Goal: Information Seeking & Learning: Learn about a topic

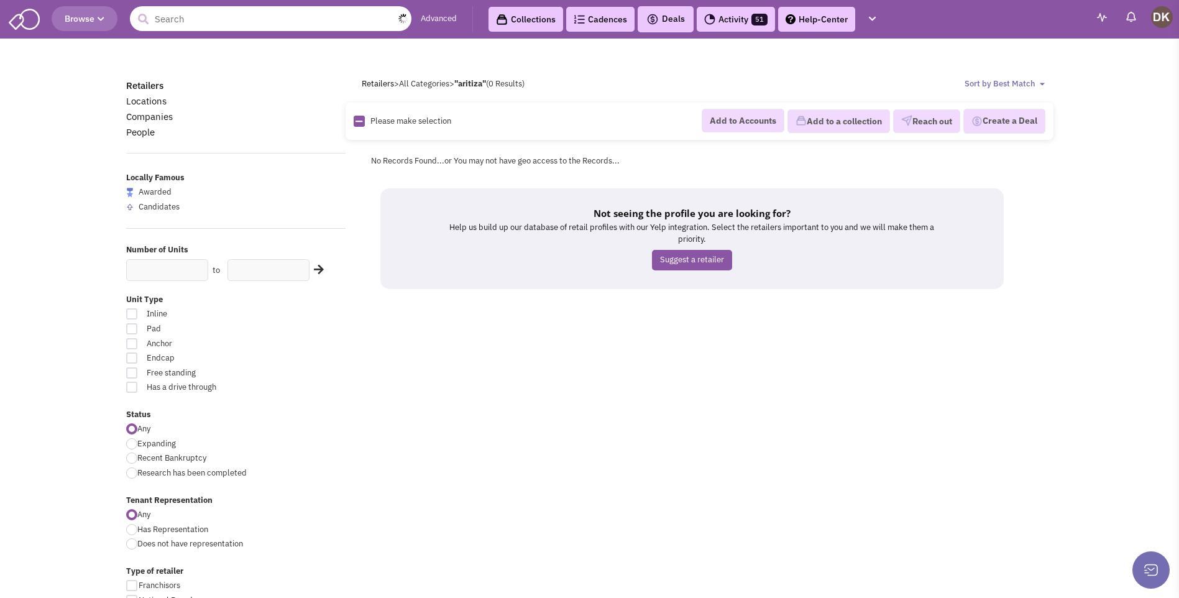
click at [299, 21] on input "text" at bounding box center [271, 18] width 282 height 25
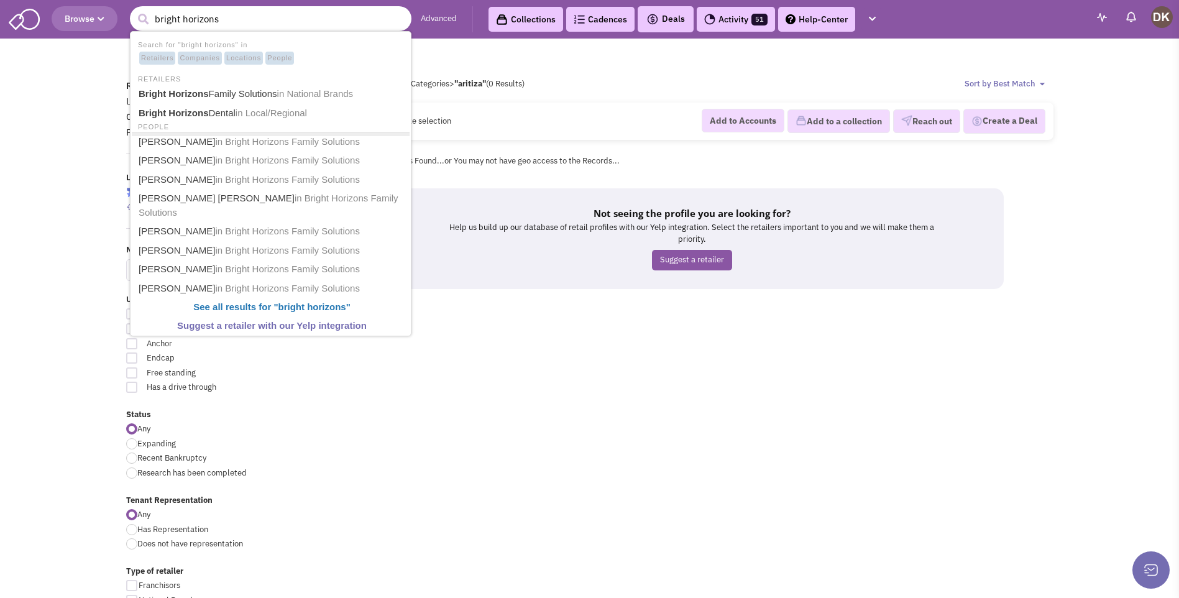
type input "bright horizons"
click at [134, 10] on button "submit" at bounding box center [143, 19] width 19 height 19
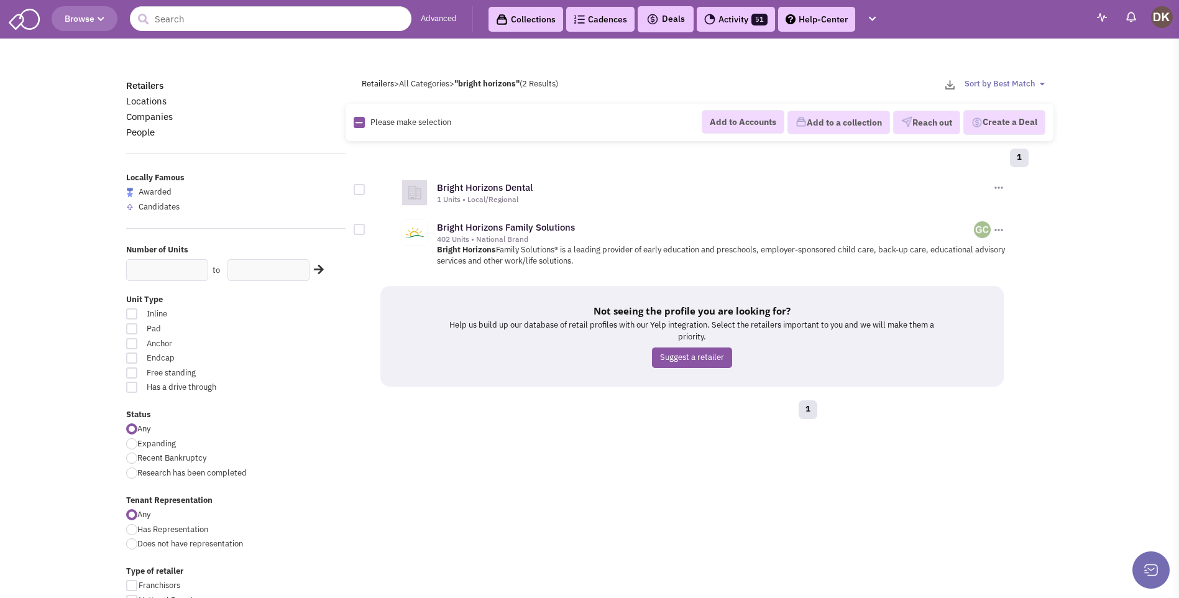
click at [484, 196] on div "1 Units • Local/Regional" at bounding box center [714, 200] width 554 height 10
click at [482, 191] on link "Bright Horizons Dental" at bounding box center [485, 188] width 96 height 12
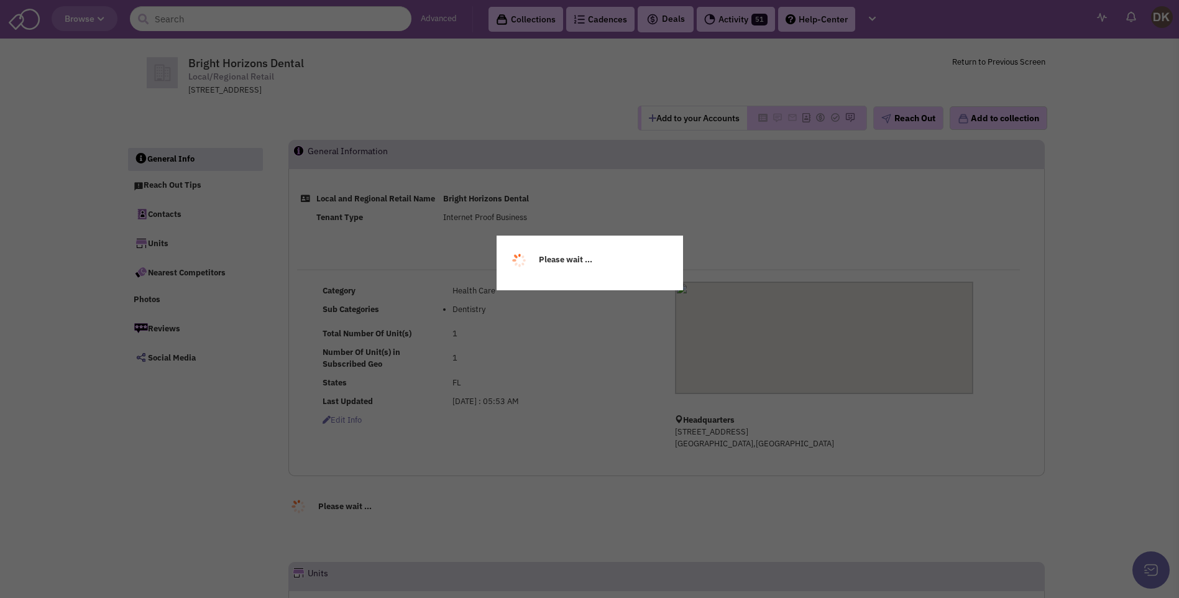
select select
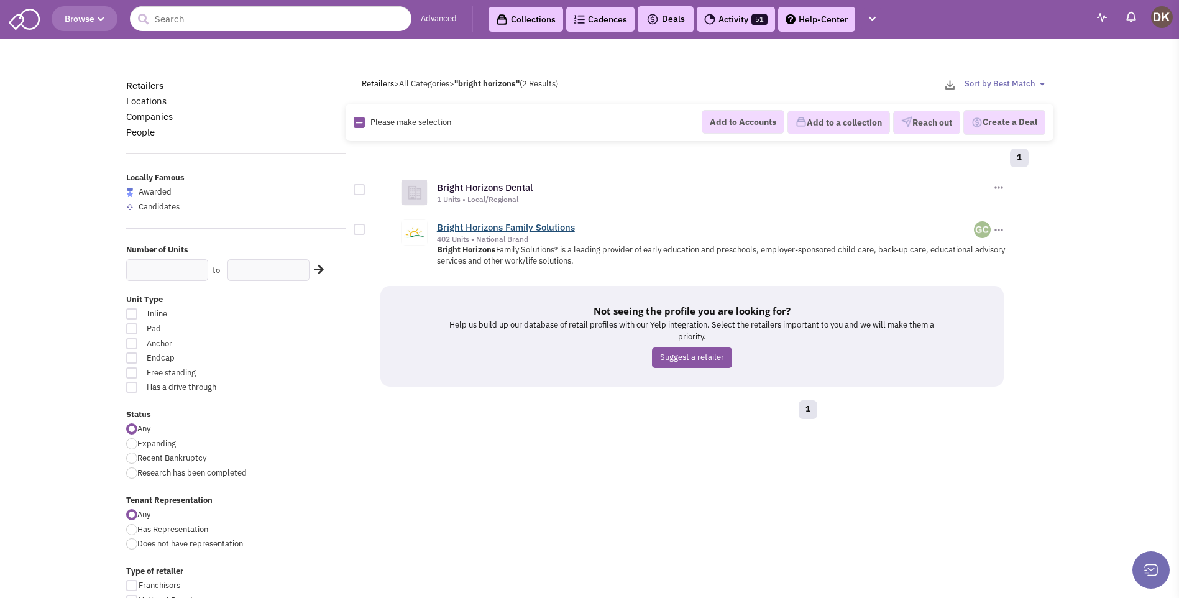
click at [513, 229] on link "Bright Horizons Family Solutions" at bounding box center [506, 227] width 138 height 12
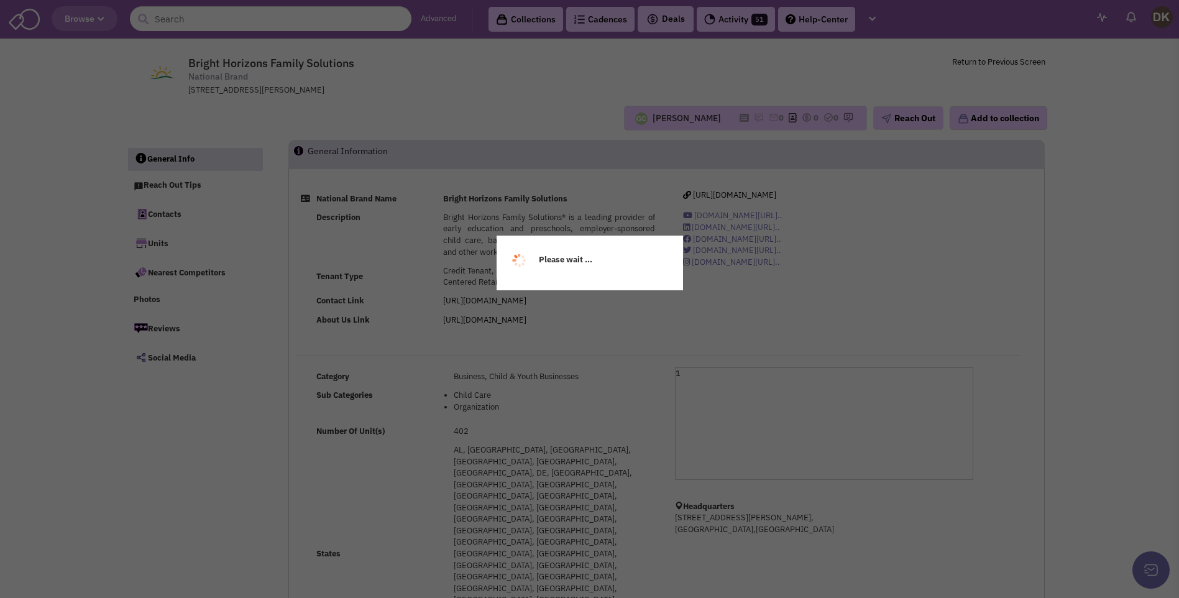
select select
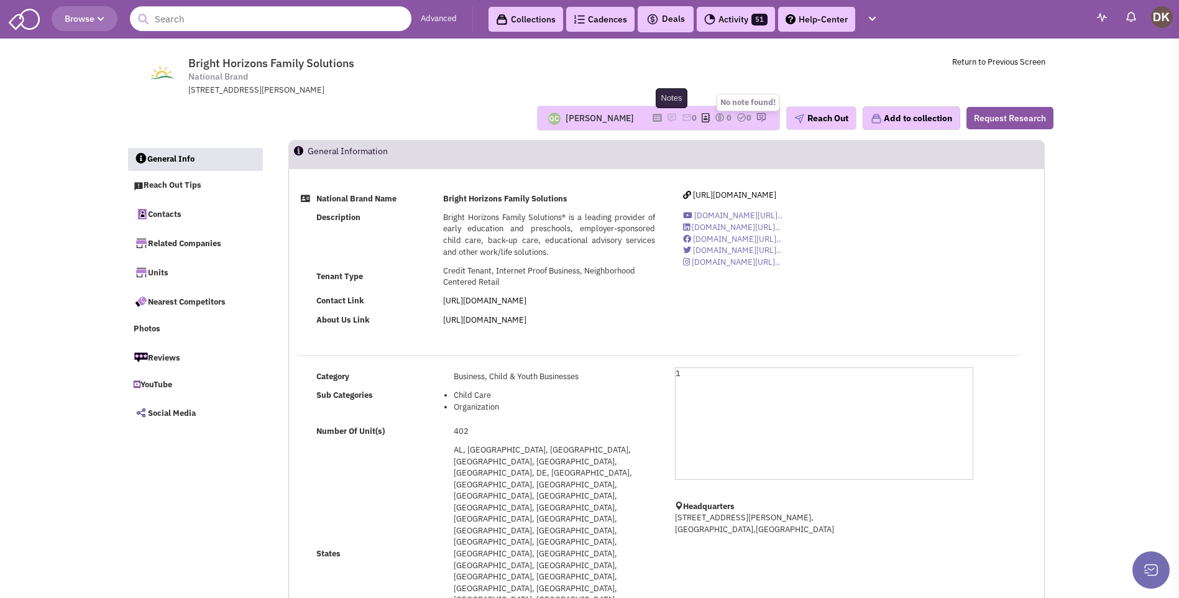
click at [667, 117] on img at bounding box center [672, 118] width 10 height 10
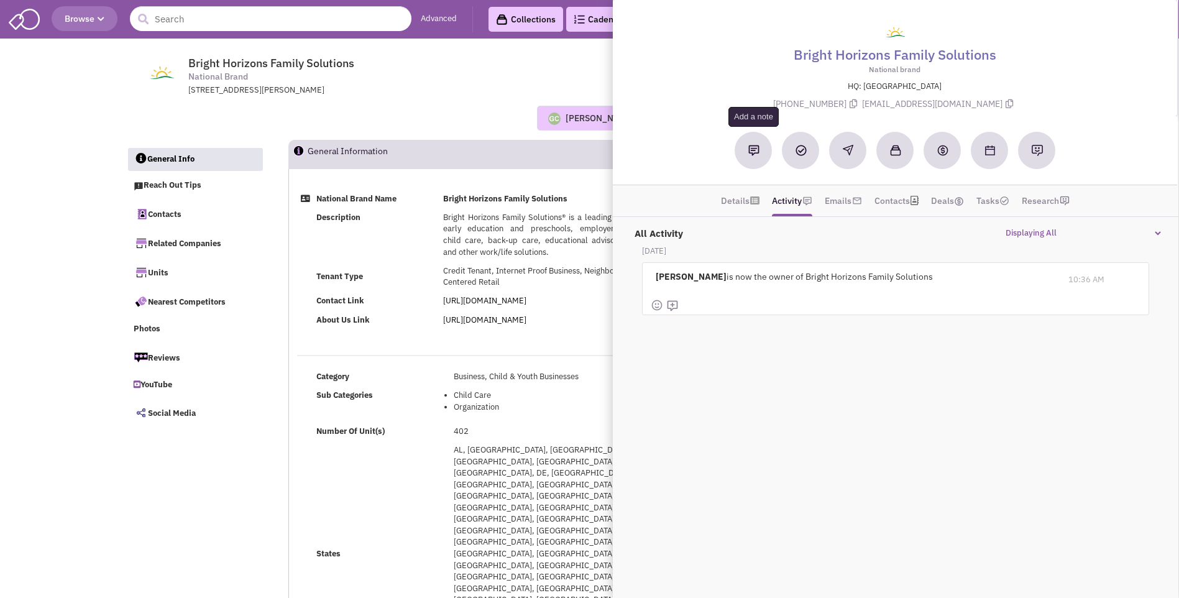
click at [755, 157] on button at bounding box center [753, 150] width 37 height 37
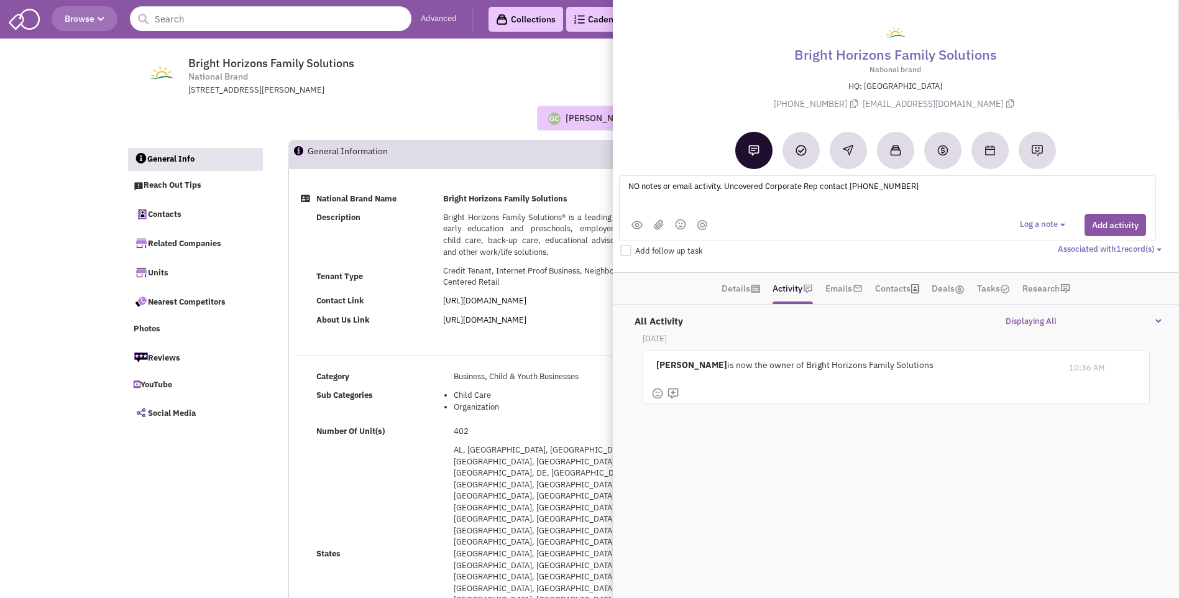
type textarea "NO notes or email activity. Uncovered Corporate Rep contact 617-673-8000"
click at [512, 106] on div "Guillaume Chetail No note found! 0 0 0 Reach Out" at bounding box center [590, 118] width 944 height 25
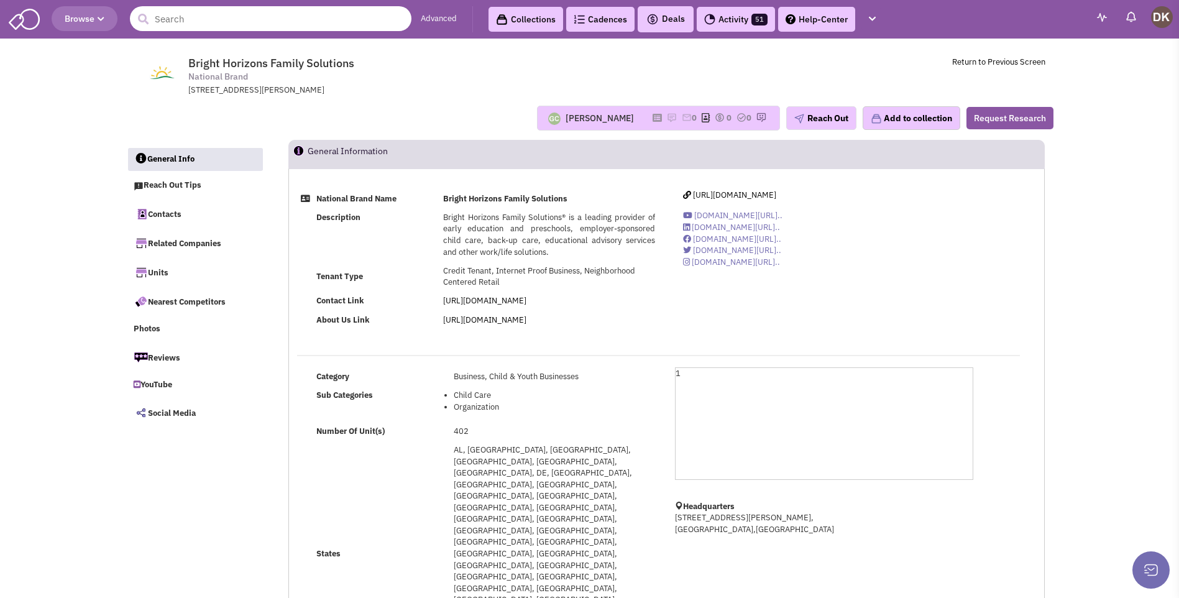
click at [315, 30] on input "text" at bounding box center [271, 18] width 282 height 25
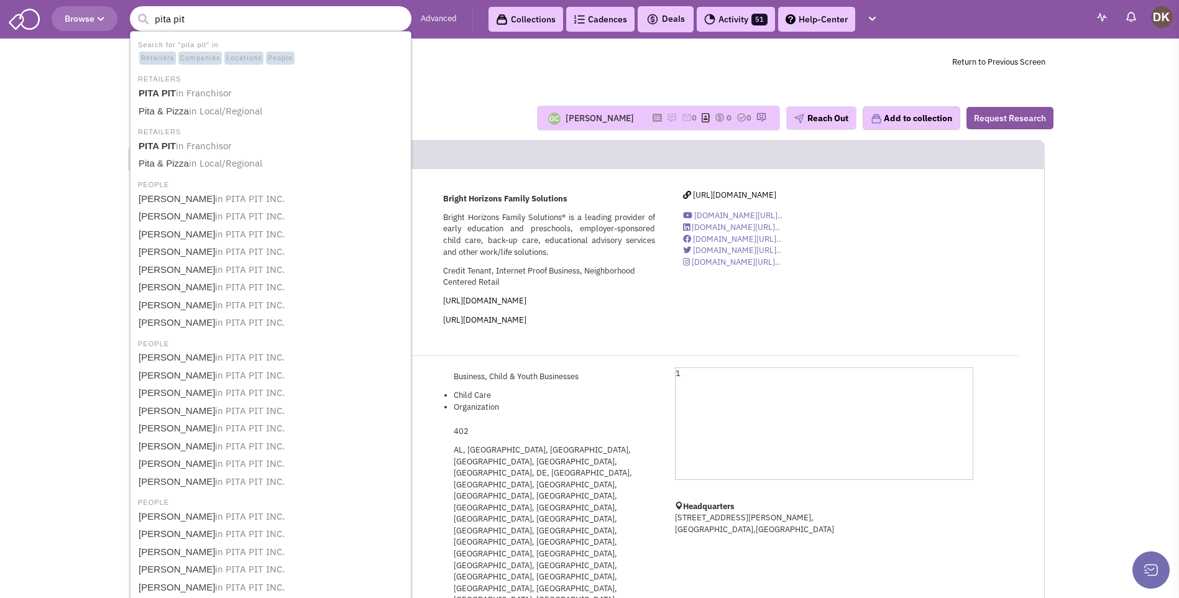
type input "pita pit"
click at [134, 10] on button "submit" at bounding box center [143, 19] width 19 height 19
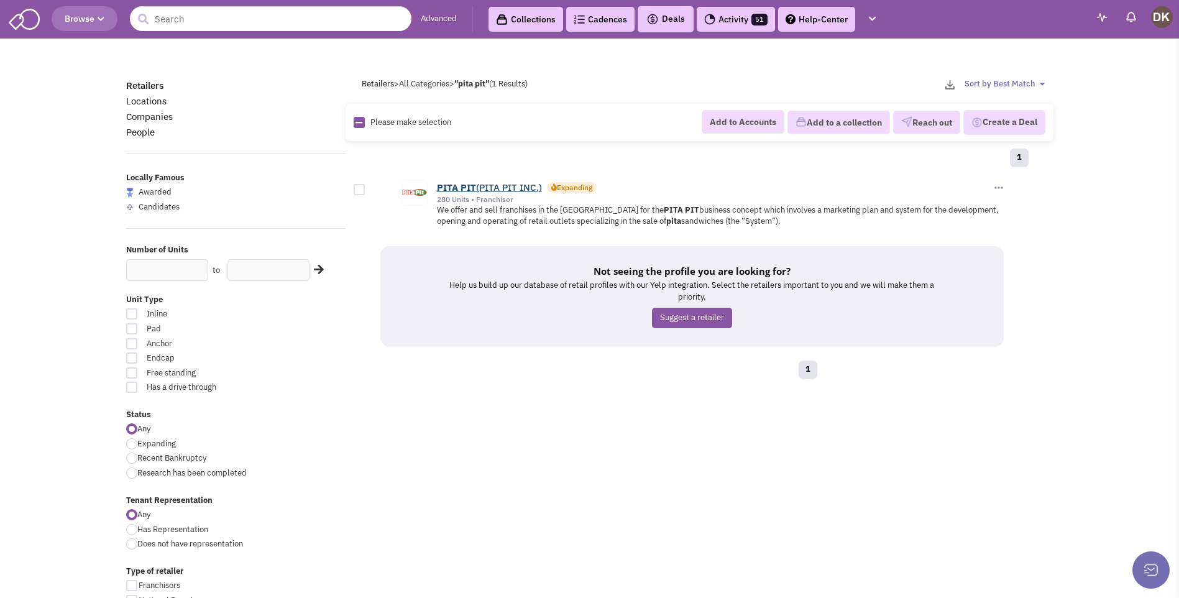
click at [478, 189] on link "PITA PIT (PITA PIT INC.)" at bounding box center [489, 188] width 105 height 12
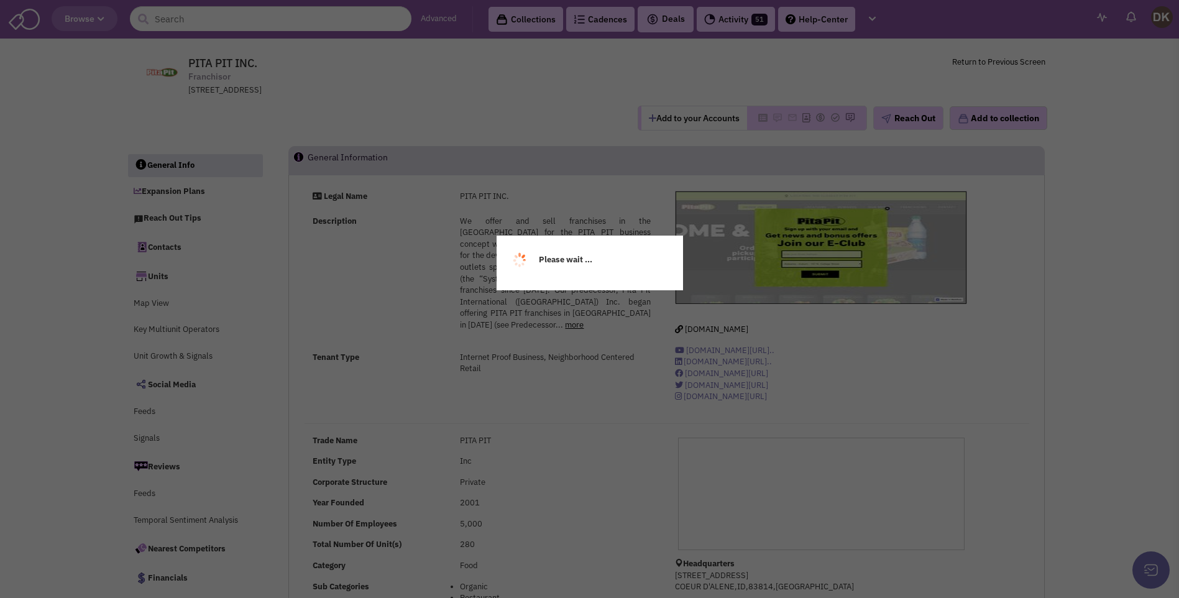
select select
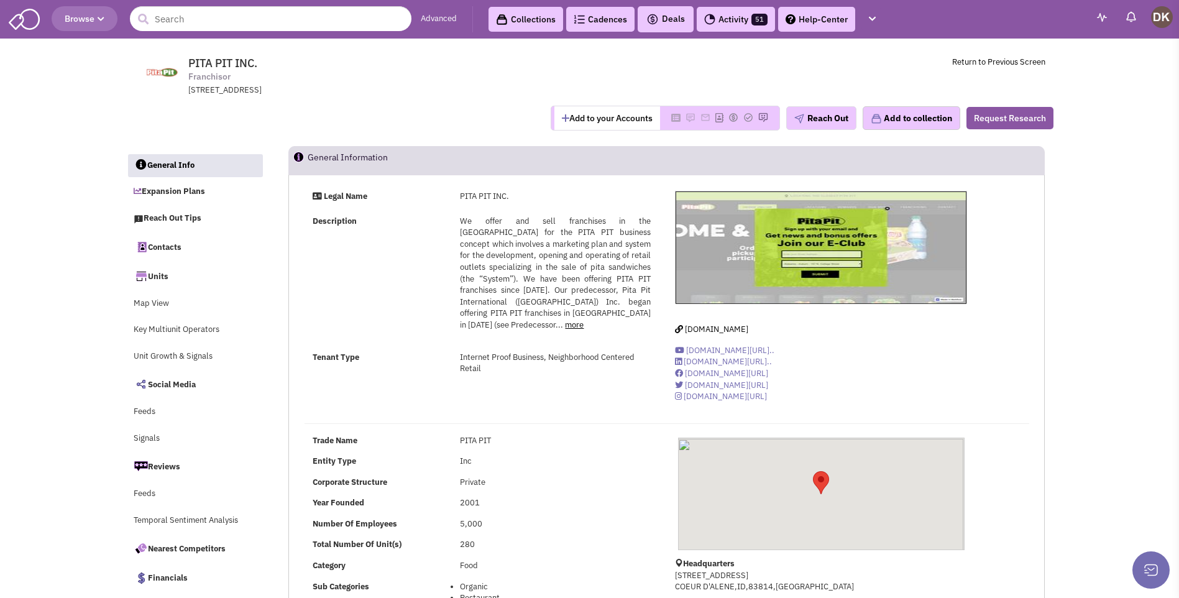
select select
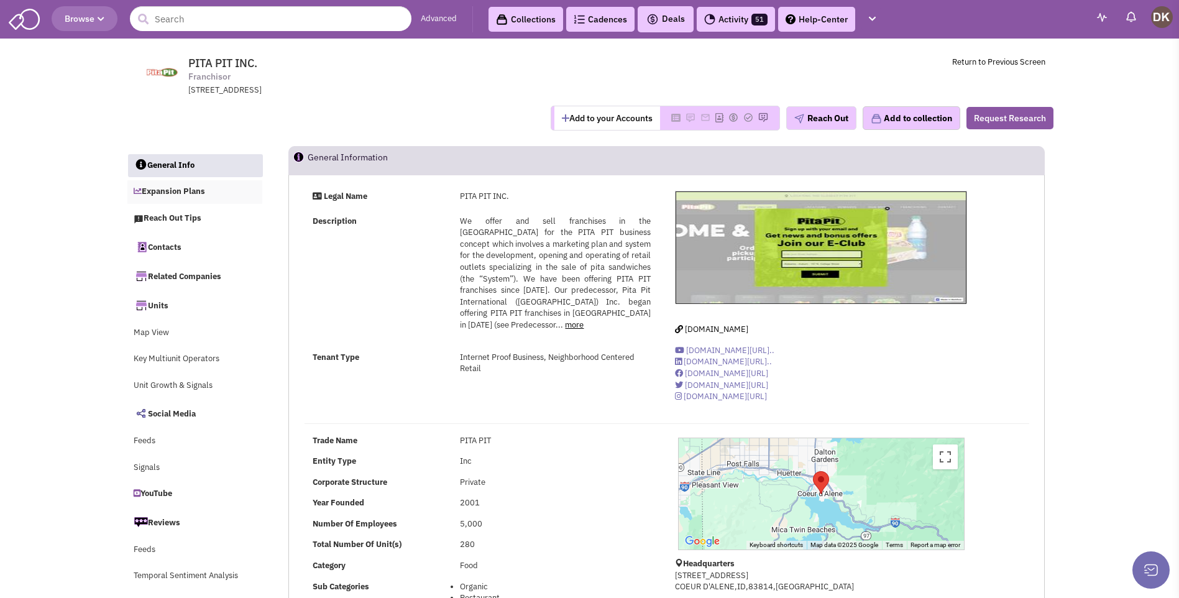
click at [177, 194] on link "Expansion Plans" at bounding box center [195, 192] width 136 height 24
click at [821, 119] on button "Reach Out" at bounding box center [821, 118] width 70 height 24
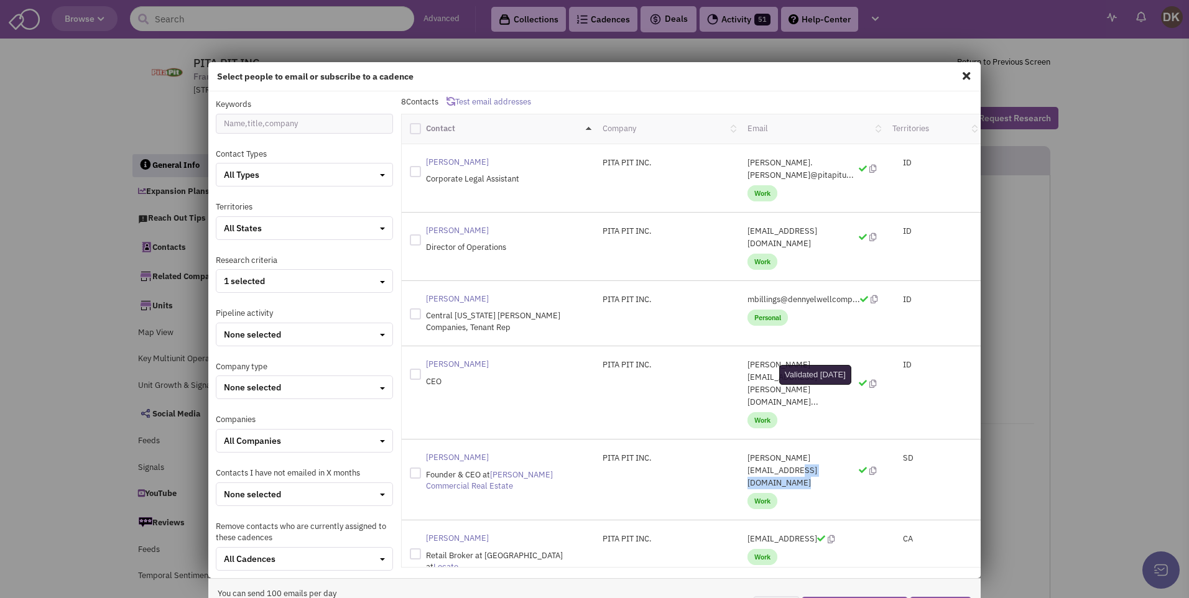
drag, startPoint x: 734, startPoint y: 393, endPoint x: 825, endPoint y: 398, distance: 90.9
click at [825, 452] on div "[PERSON_NAME][EMAIL_ADDRESS][DOMAIN_NAME] Work" at bounding box center [811, 479] width 145 height 55
drag, startPoint x: 825, startPoint y: 398, endPoint x: 771, endPoint y: 394, distance: 53.6
copy p "[PERSON_NAME][EMAIL_ADDRESS][DOMAIN_NAME]"
click at [959, 73] on span at bounding box center [966, 76] width 16 height 20
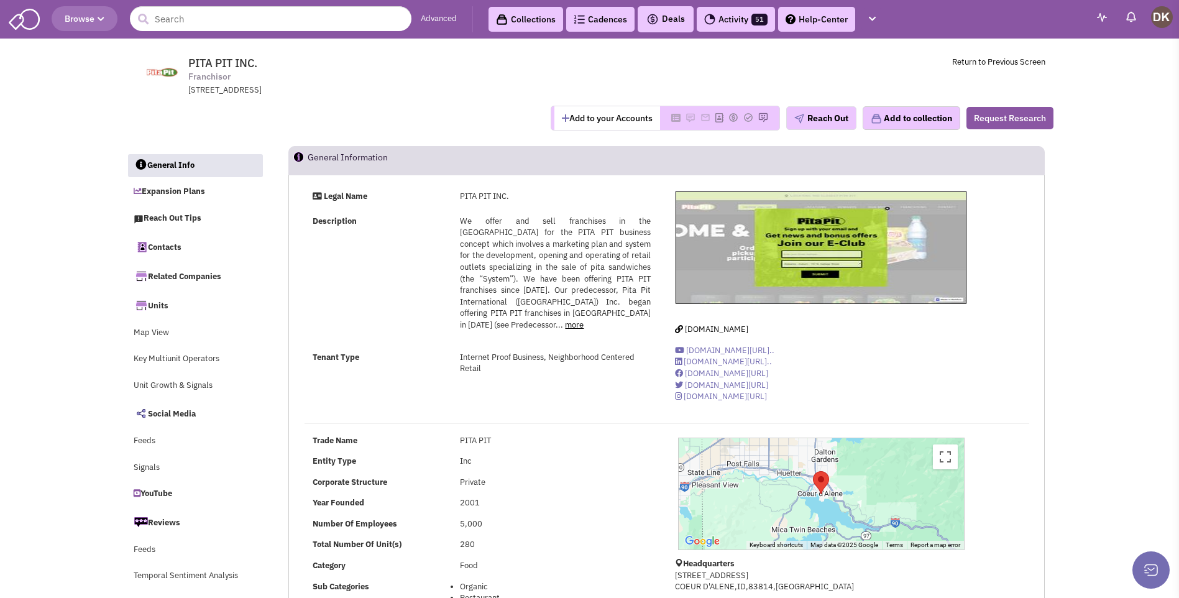
click at [594, 119] on button "Add to your Accounts" at bounding box center [607, 118] width 106 height 24
click at [667, 118] on img at bounding box center [672, 118] width 10 height 10
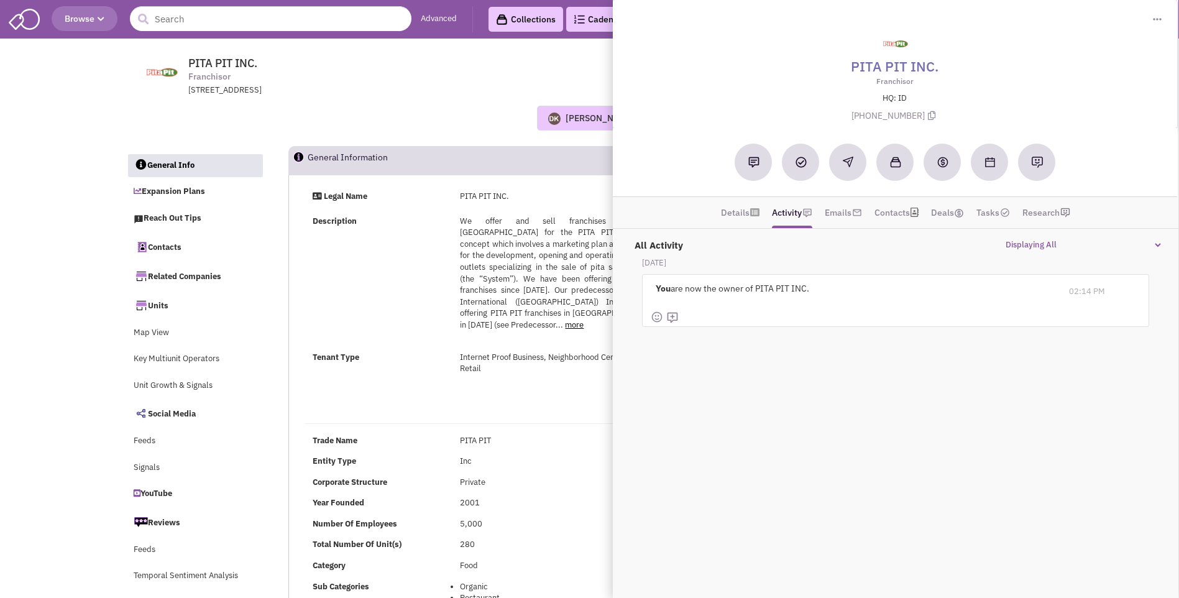
click at [416, 122] on div "[PERSON_NAME] No note found! 0 0 0 Reach Out Add to collection" at bounding box center [590, 118] width 944 height 25
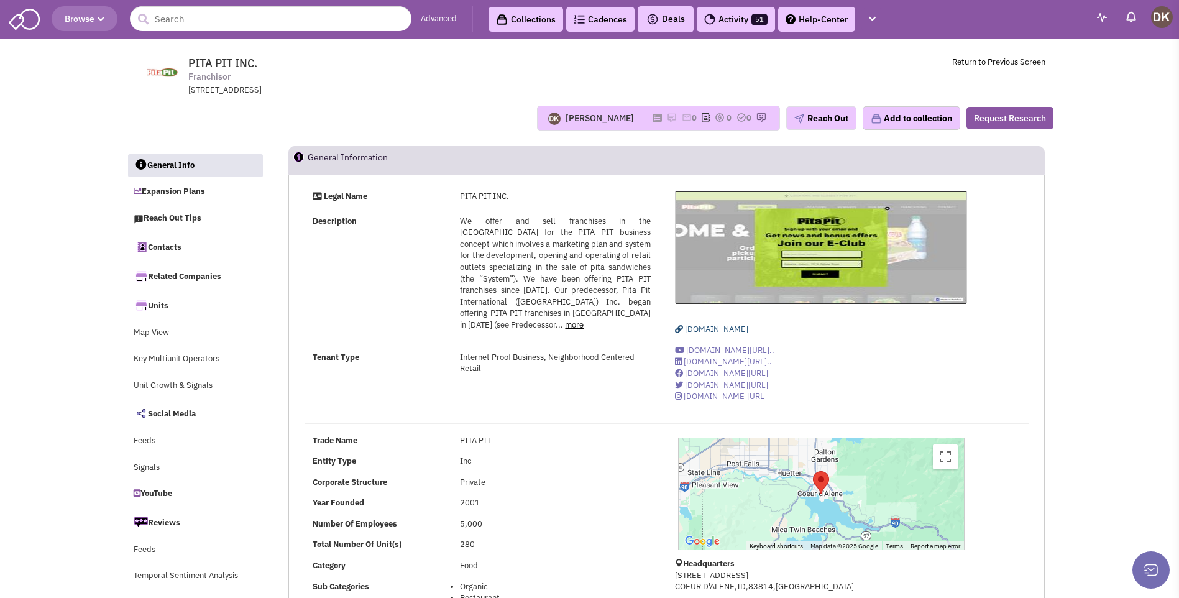
click at [737, 331] on span "[DOMAIN_NAME]" at bounding box center [716, 329] width 63 height 11
